Goal: Navigation & Orientation: Find specific page/section

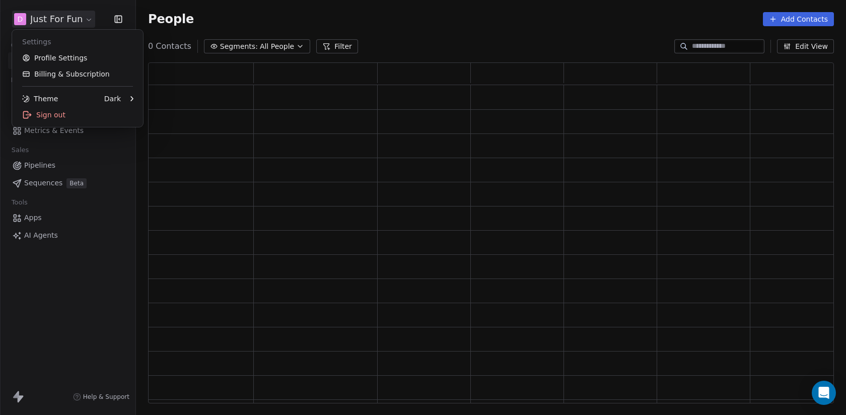
scroll to position [341, 686]
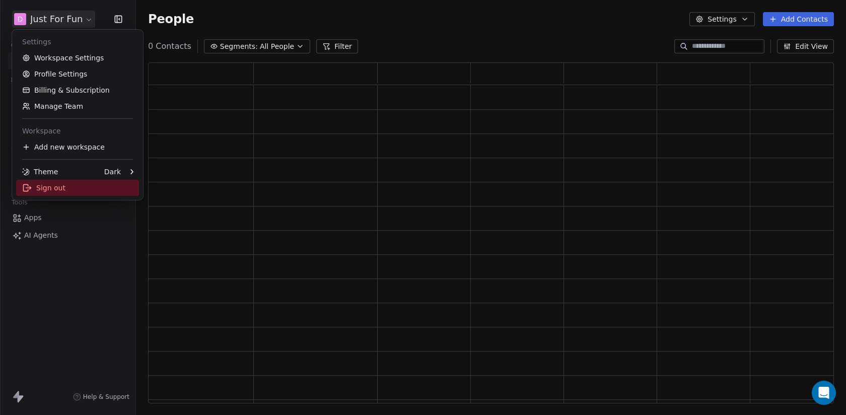
drag, startPoint x: 82, startPoint y: 121, endPoint x: 92, endPoint y: 192, distance: 71.7
click at [92, 193] on div "Settings Workspace Settings Profile Settings Billing & Subscription Manage Team…" at bounding box center [77, 115] width 131 height 170
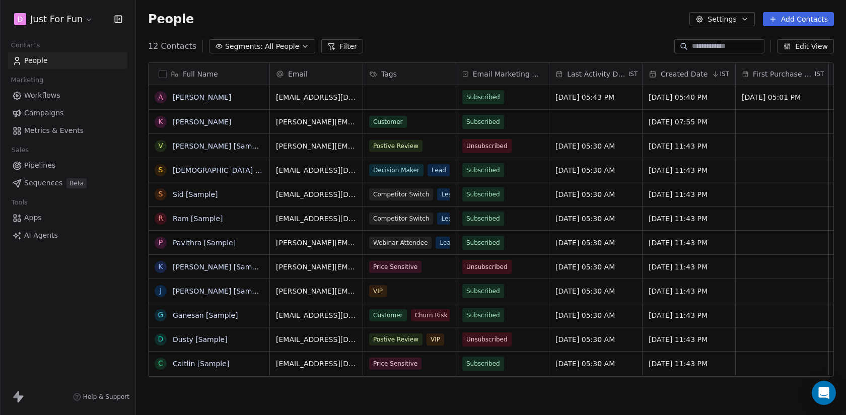
scroll to position [365, 710]
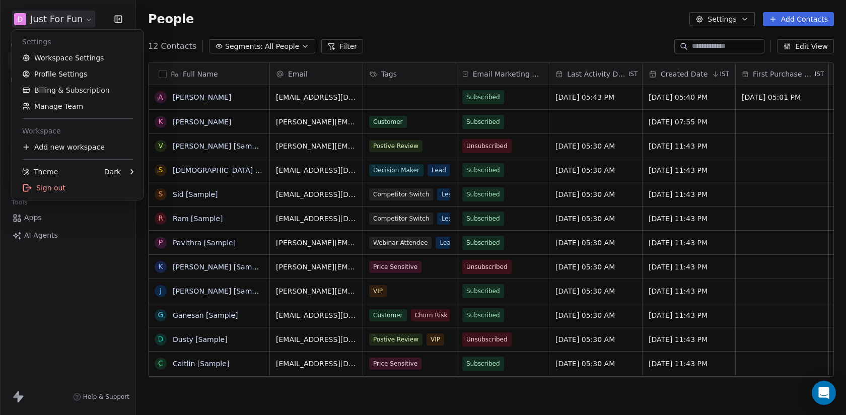
click at [71, 19] on html "D Just For Fun Contacts People Marketing Workflows Campaigns Metrics & Events S…" at bounding box center [423, 207] width 846 height 415
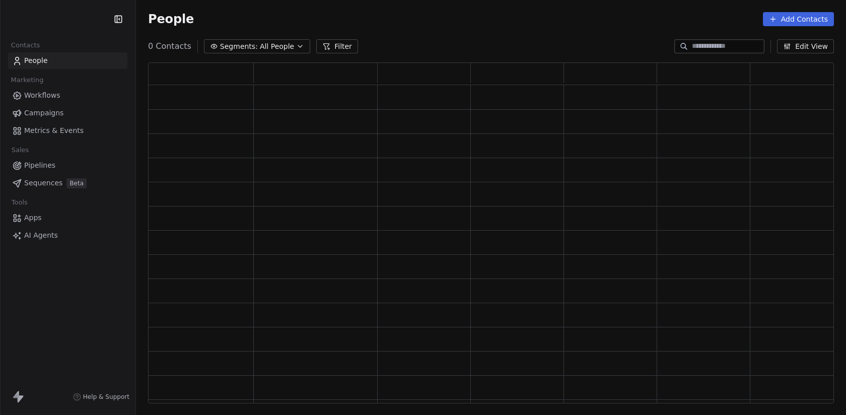
scroll to position [341, 686]
